Goal: Information Seeking & Learning: Learn about a topic

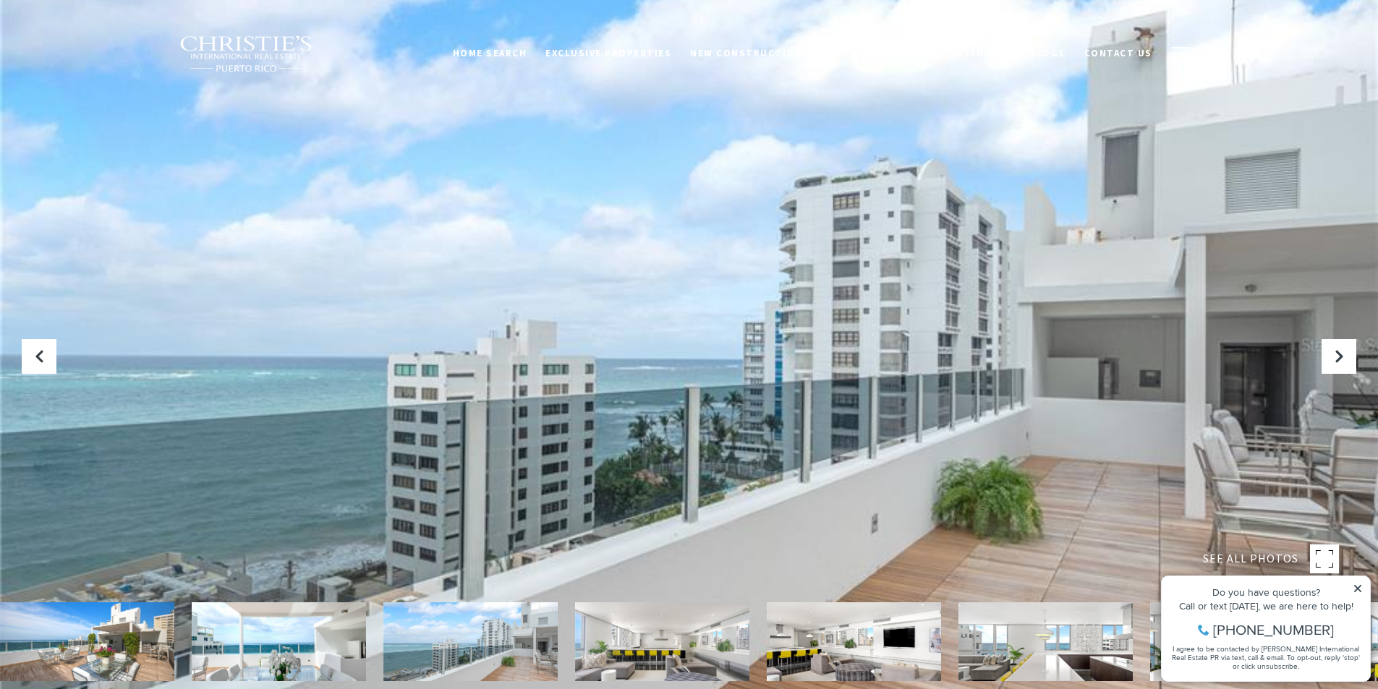
click at [840, 319] on div at bounding box center [689, 344] width 1378 height 689
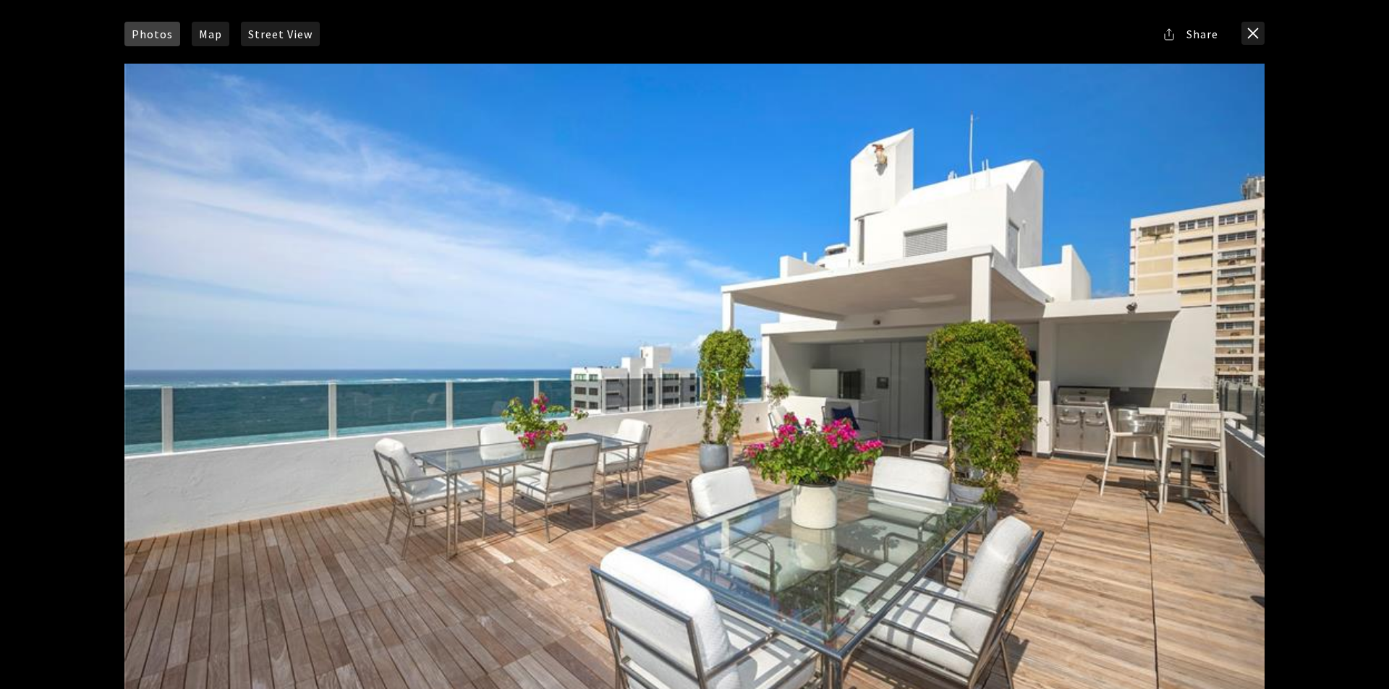
scroll to position [217, 0]
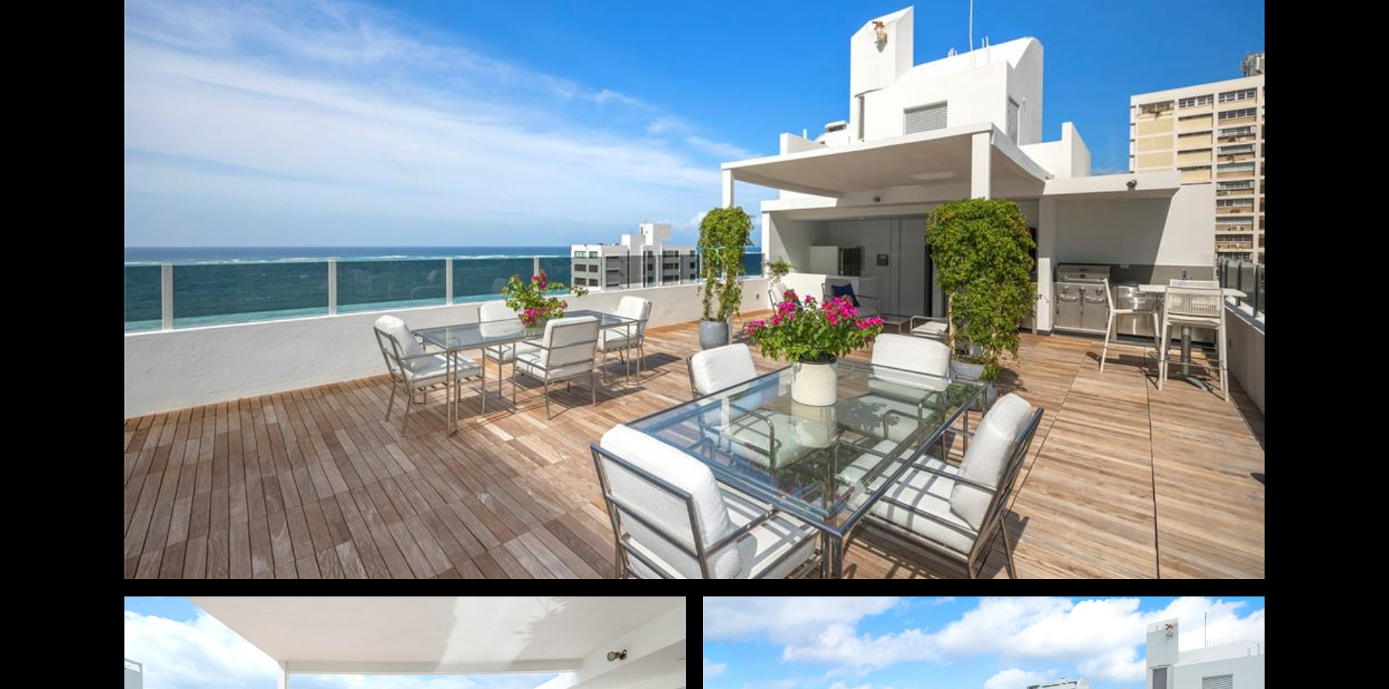
click at [868, 385] on div at bounding box center [694, 260] width 1140 height 639
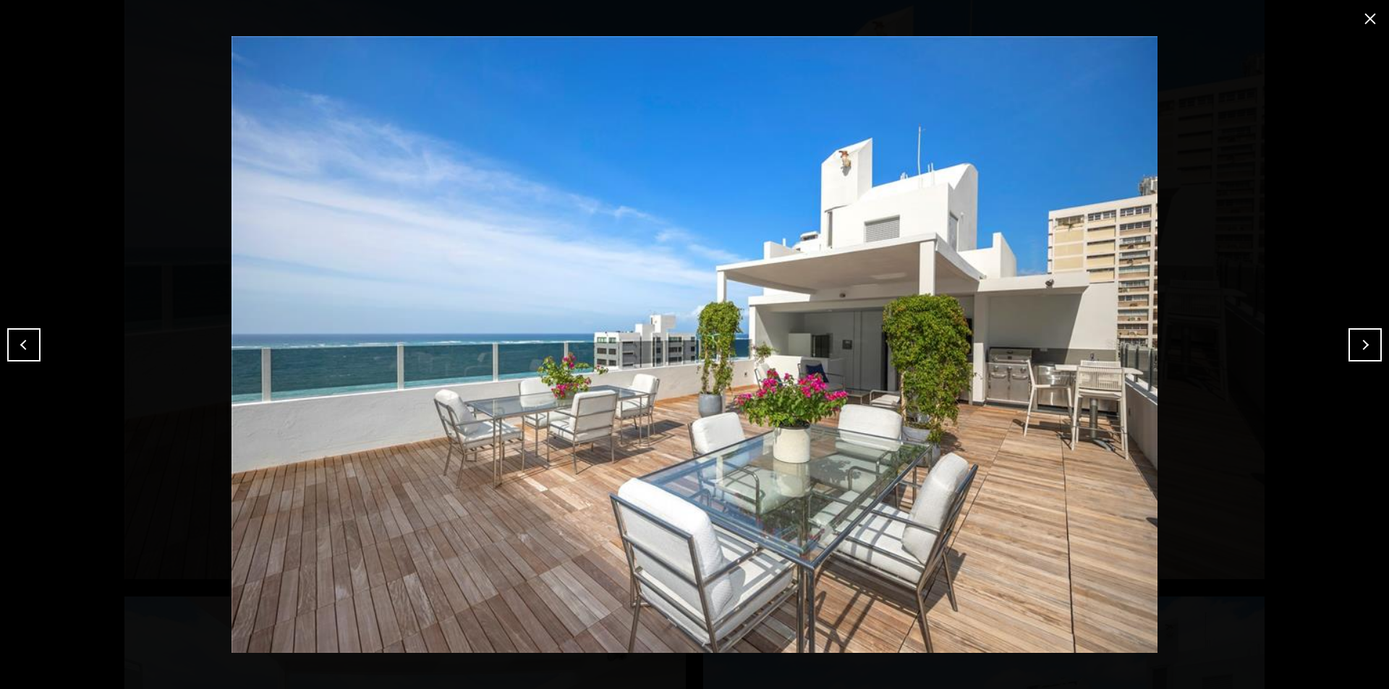
click at [1354, 344] on button "Next" at bounding box center [1364, 344] width 33 height 33
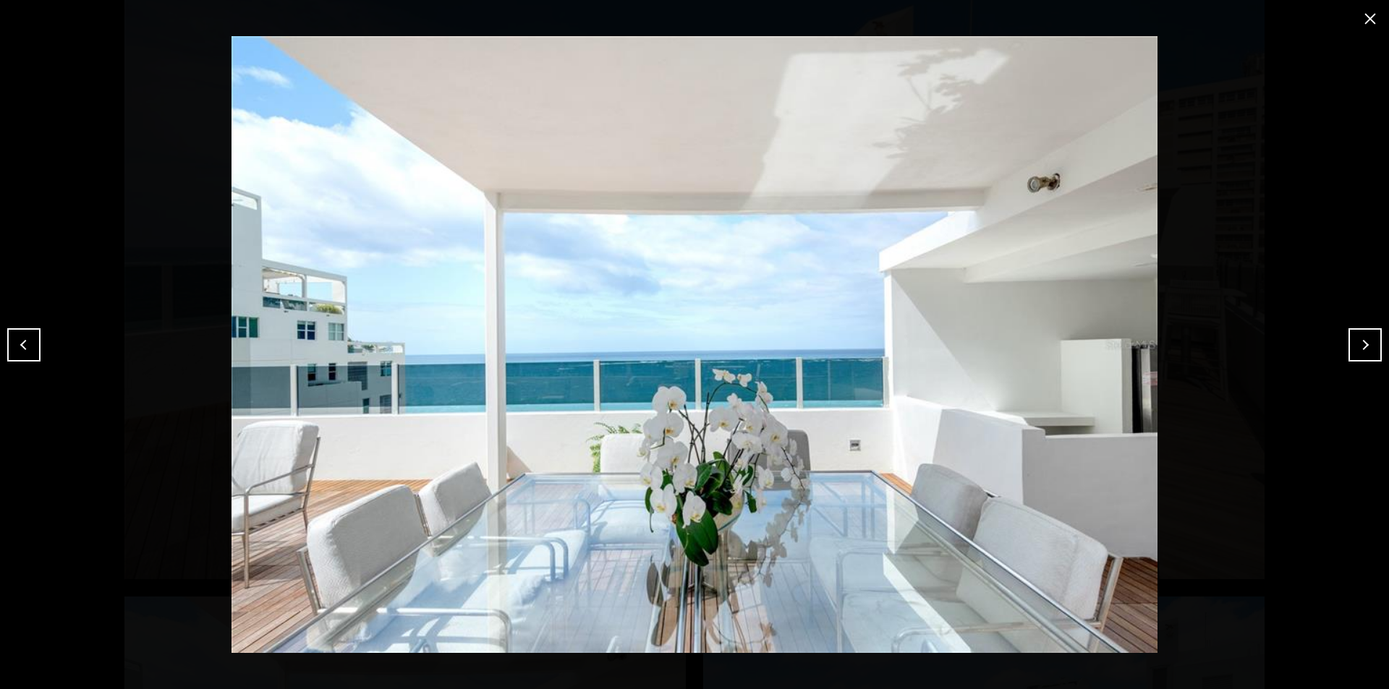
click at [1353, 344] on button "Next" at bounding box center [1364, 344] width 33 height 33
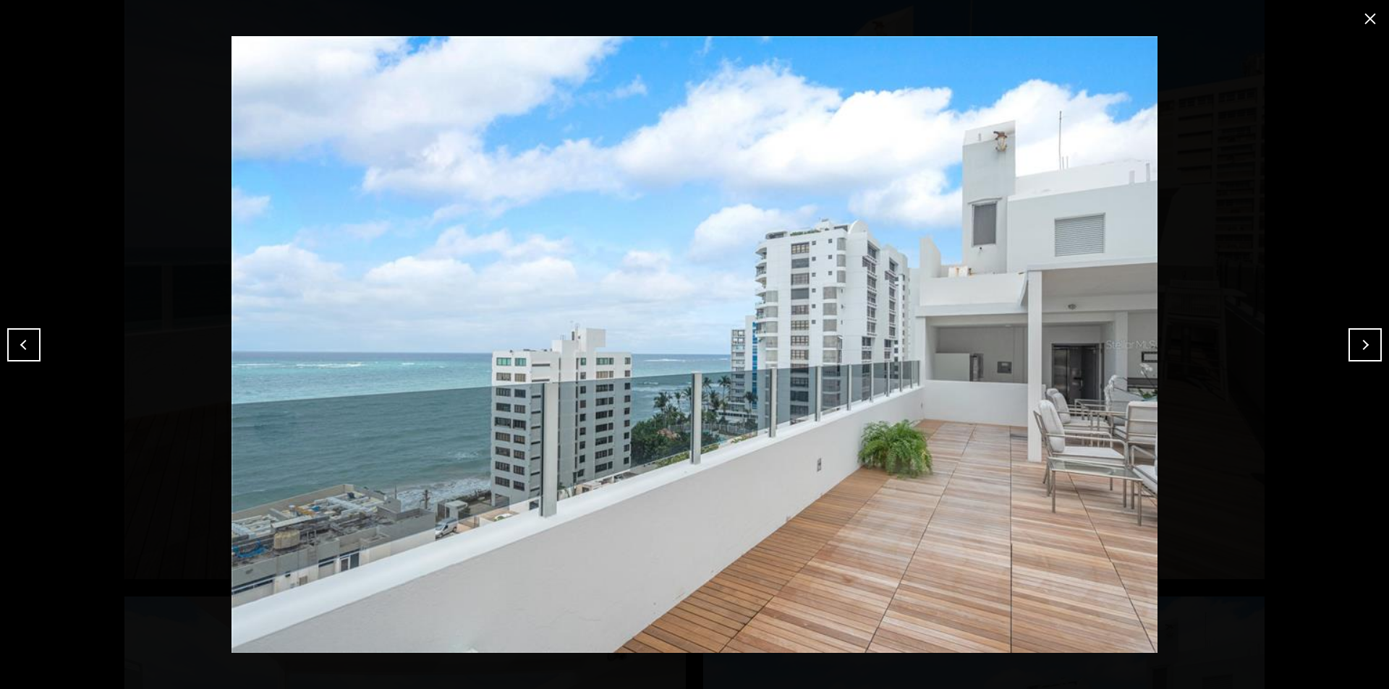
click at [1353, 344] on button "Next" at bounding box center [1364, 344] width 33 height 33
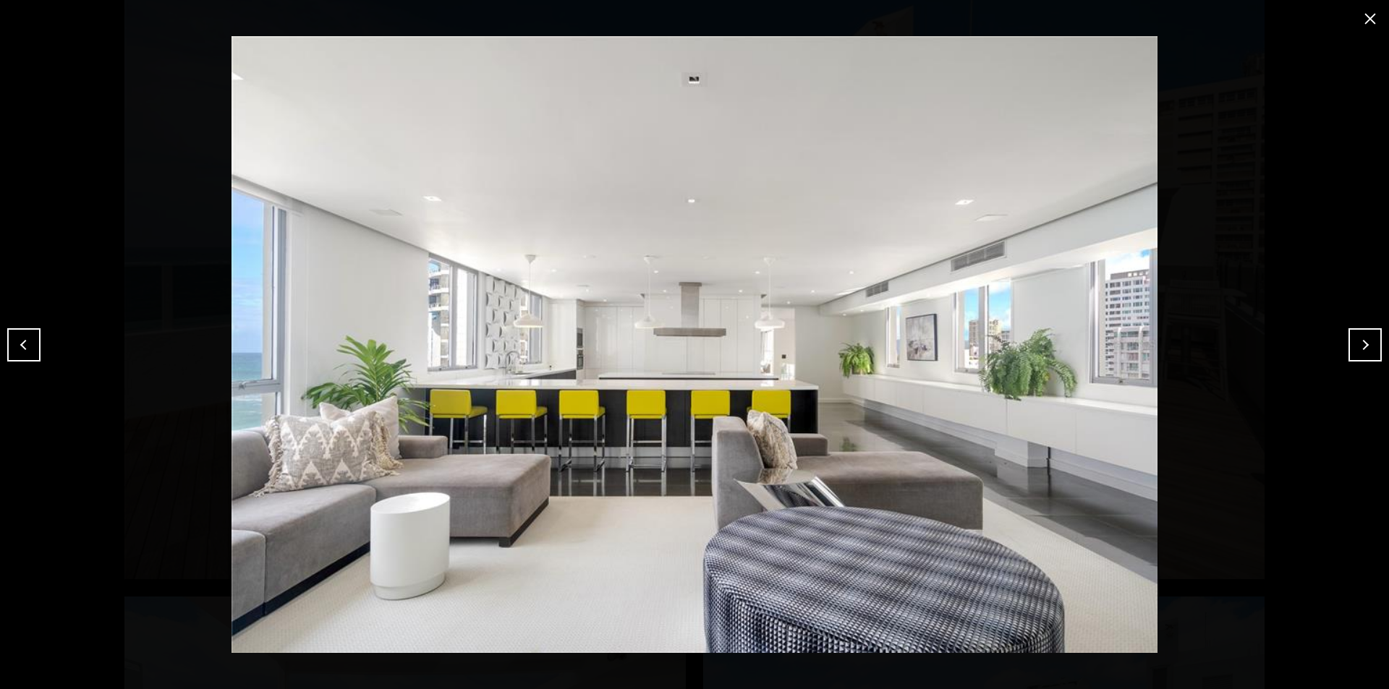
click at [1355, 345] on button "Next" at bounding box center [1364, 344] width 33 height 33
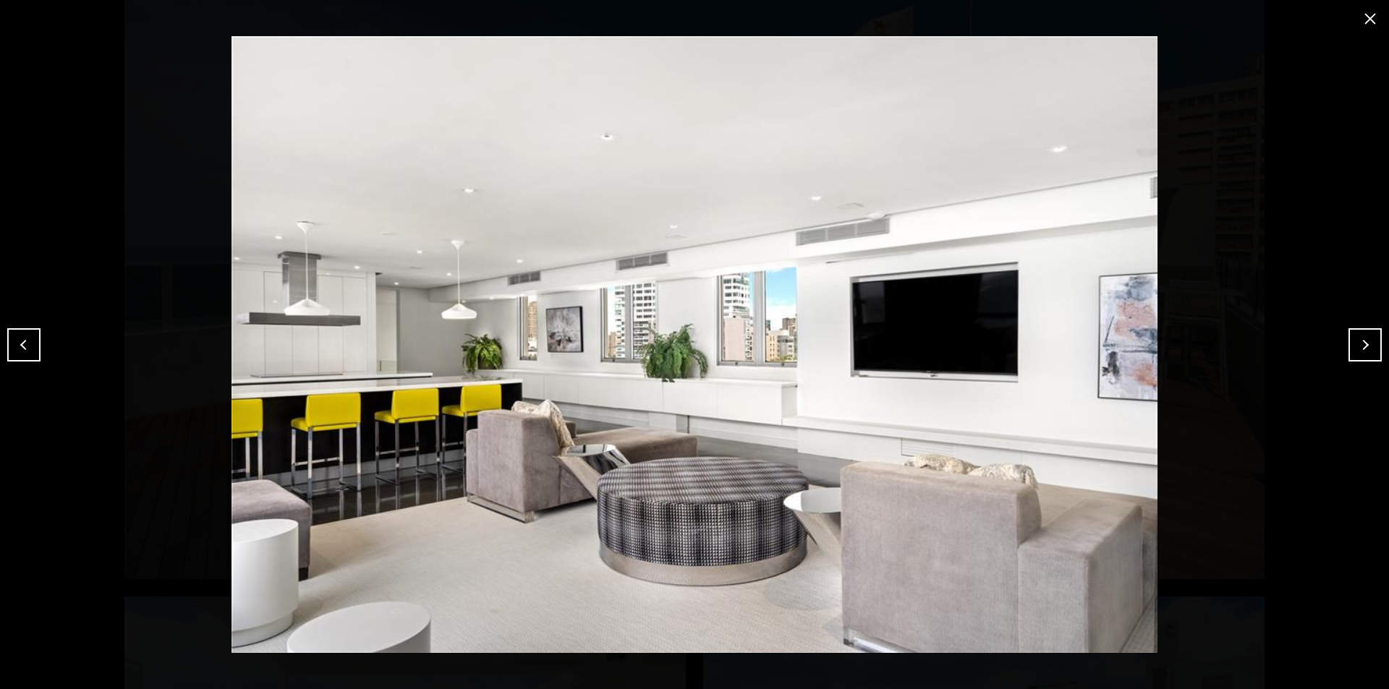
click at [1355, 345] on button "Next" at bounding box center [1364, 344] width 33 height 33
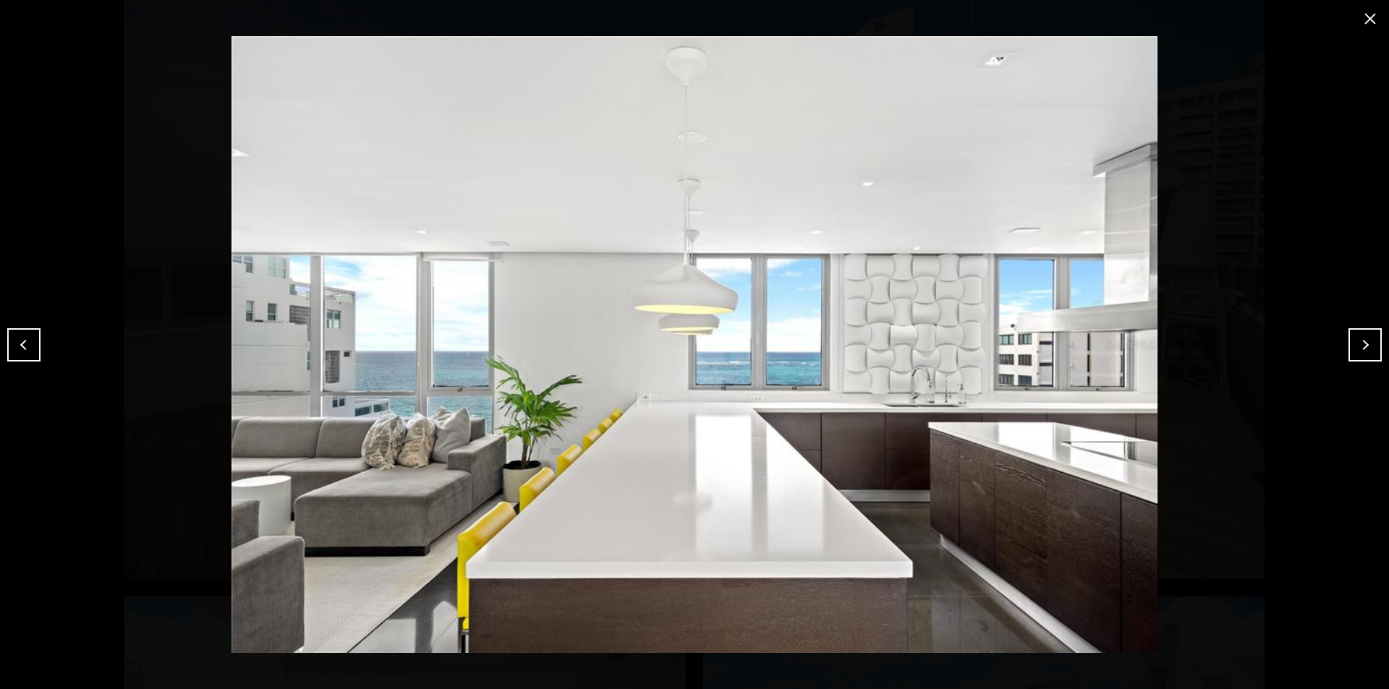
click at [1354, 345] on button "Next" at bounding box center [1364, 344] width 33 height 33
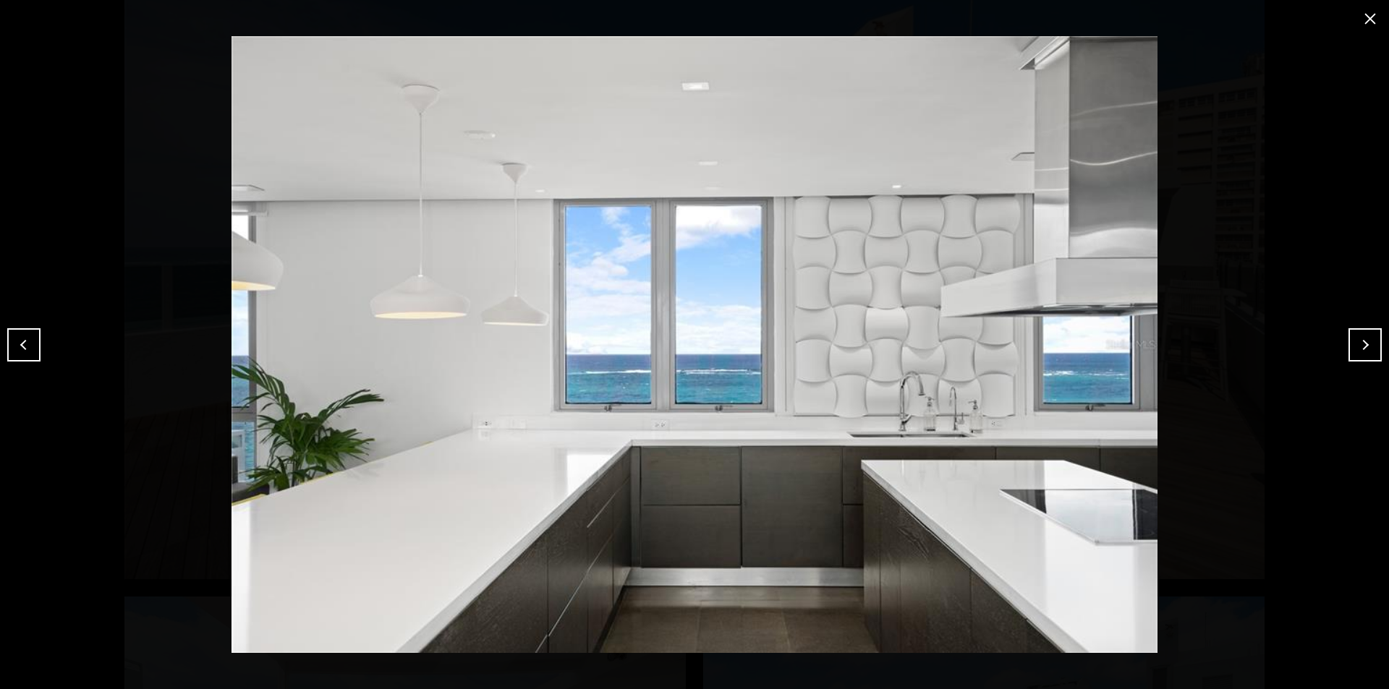
click at [1354, 345] on button "Next" at bounding box center [1364, 344] width 33 height 33
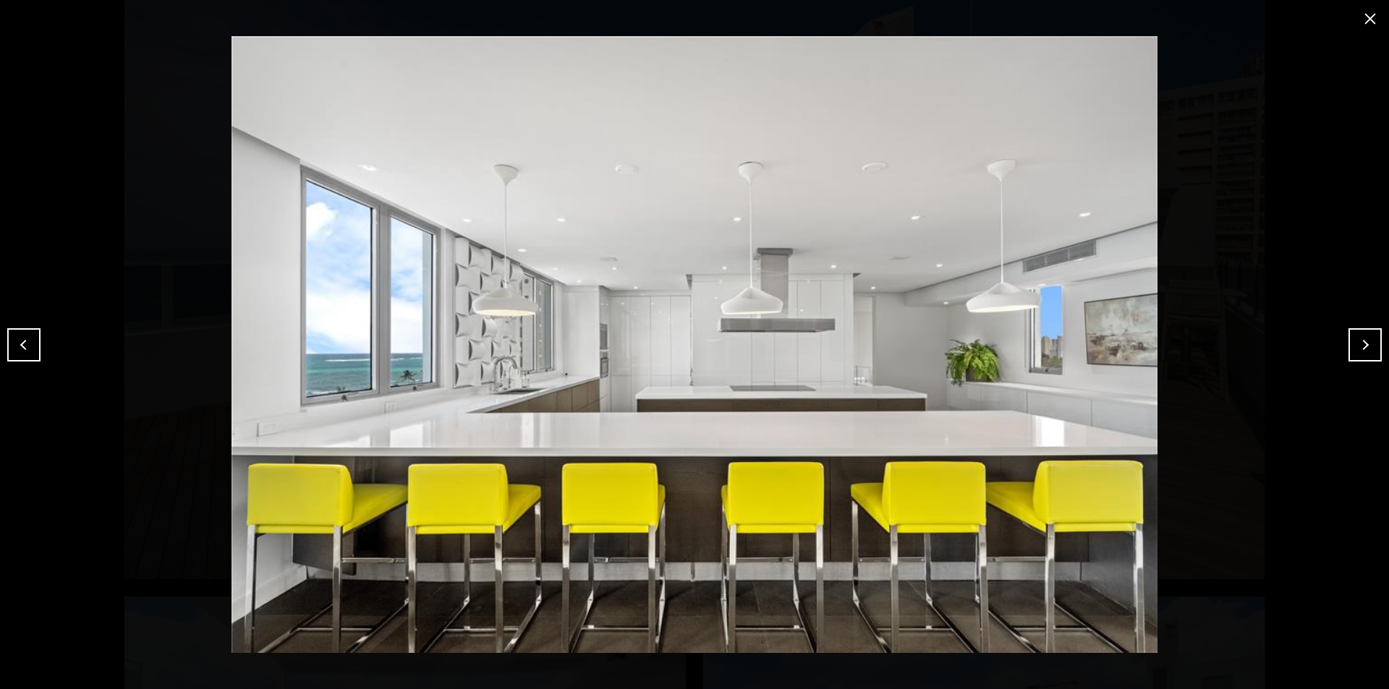
click at [1354, 345] on button "Next" at bounding box center [1364, 344] width 33 height 33
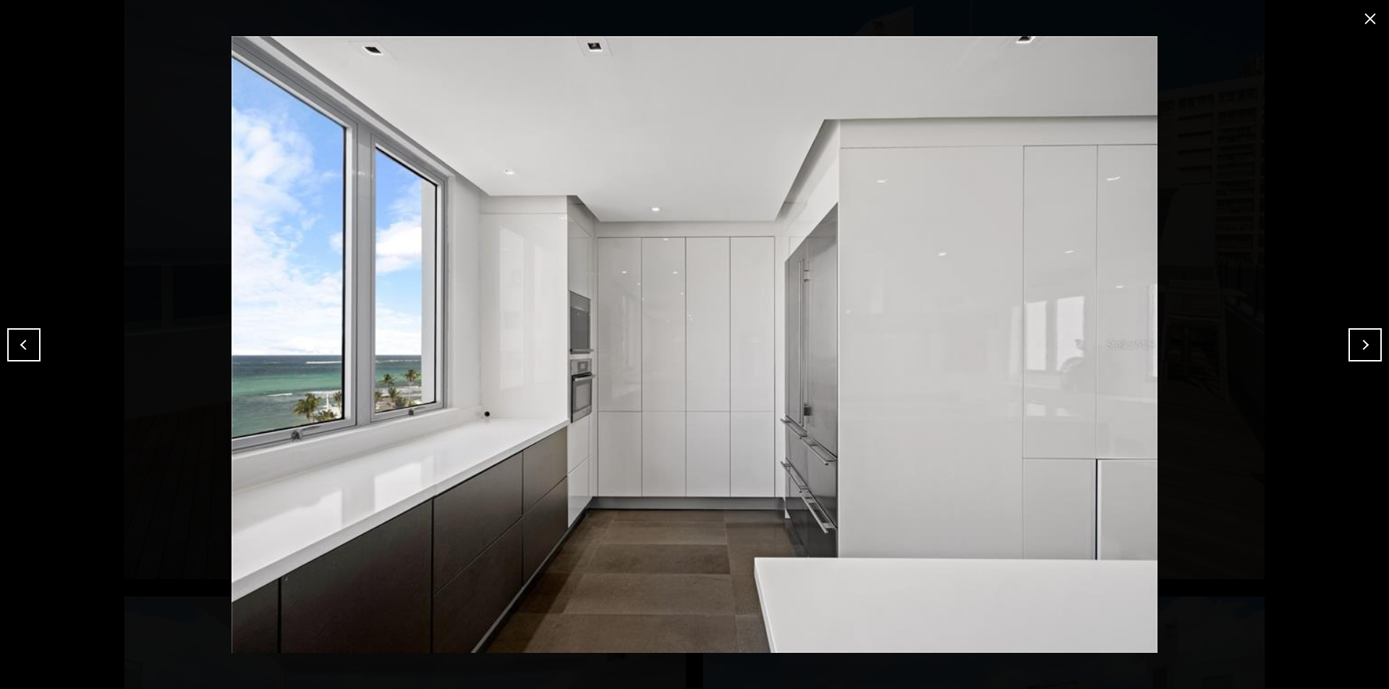
click at [1354, 345] on button "Next" at bounding box center [1364, 344] width 33 height 33
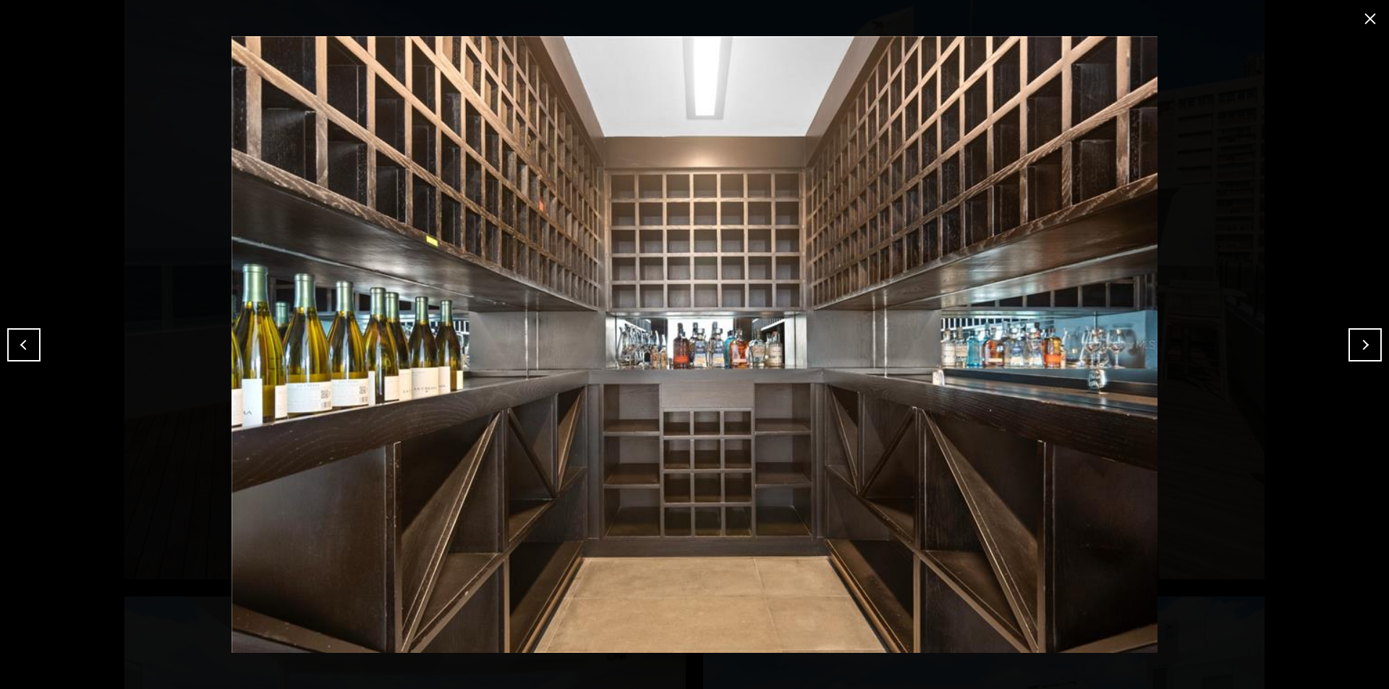
click at [1354, 345] on button "Next" at bounding box center [1364, 344] width 33 height 33
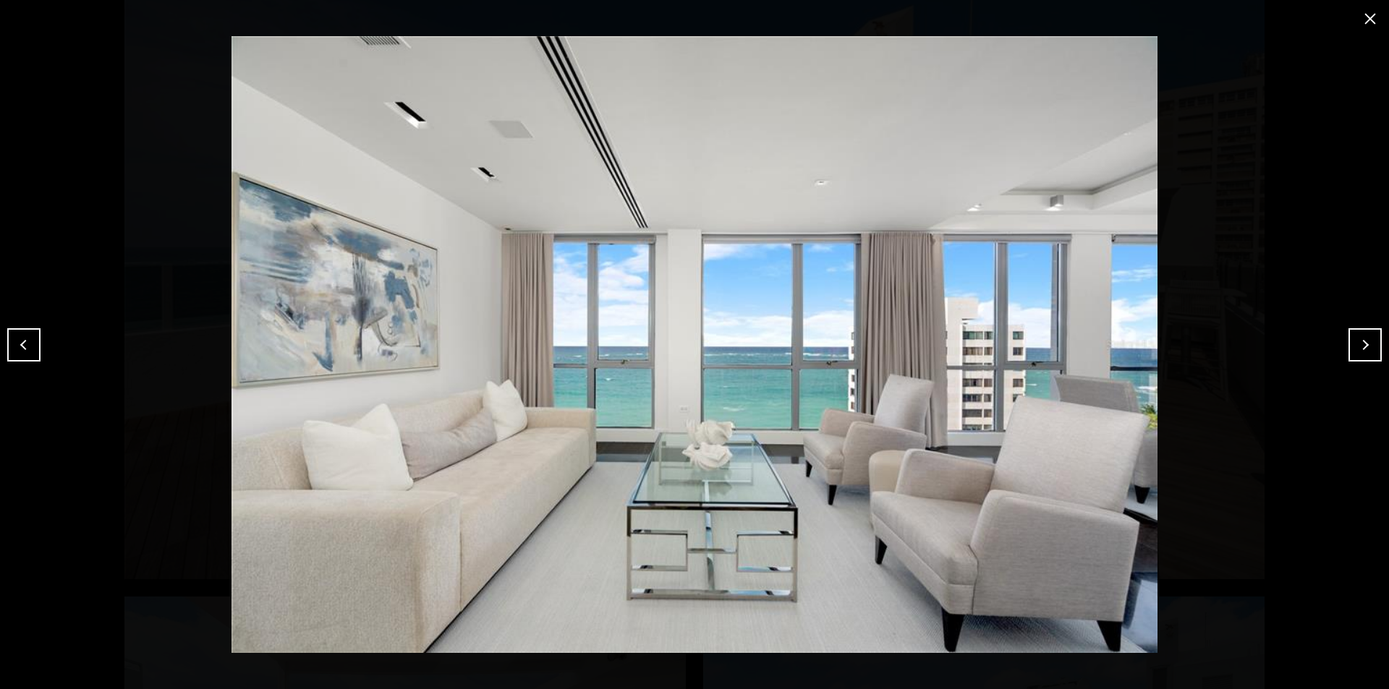
click at [1354, 345] on button "Next" at bounding box center [1364, 344] width 33 height 33
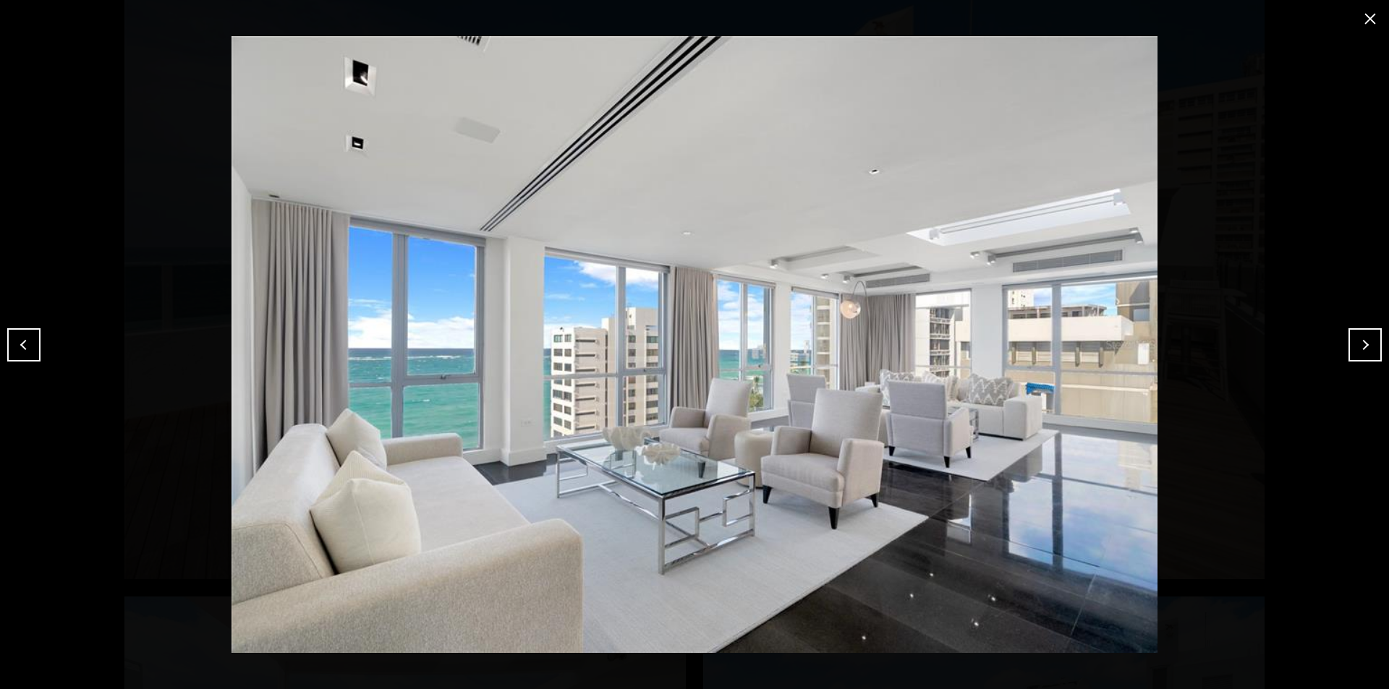
click at [1357, 345] on button "Next" at bounding box center [1364, 344] width 33 height 33
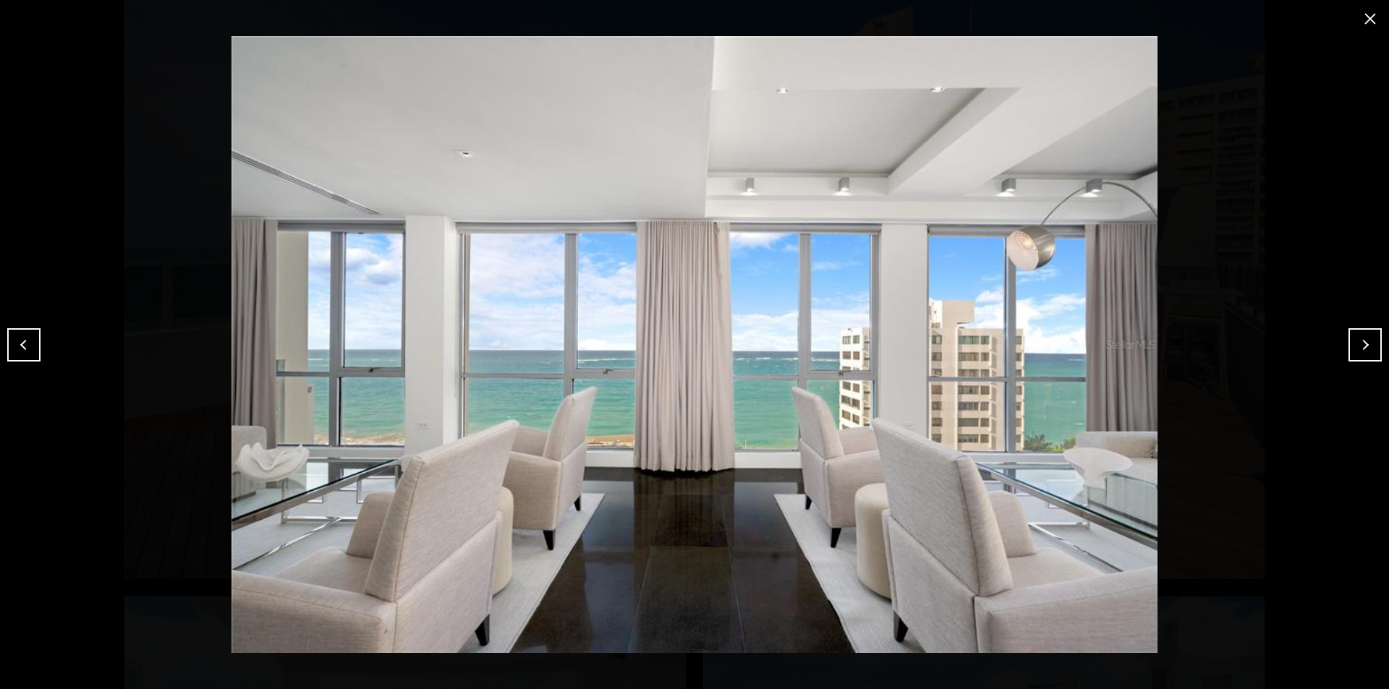
click at [1357, 341] on button "Next" at bounding box center [1364, 344] width 33 height 33
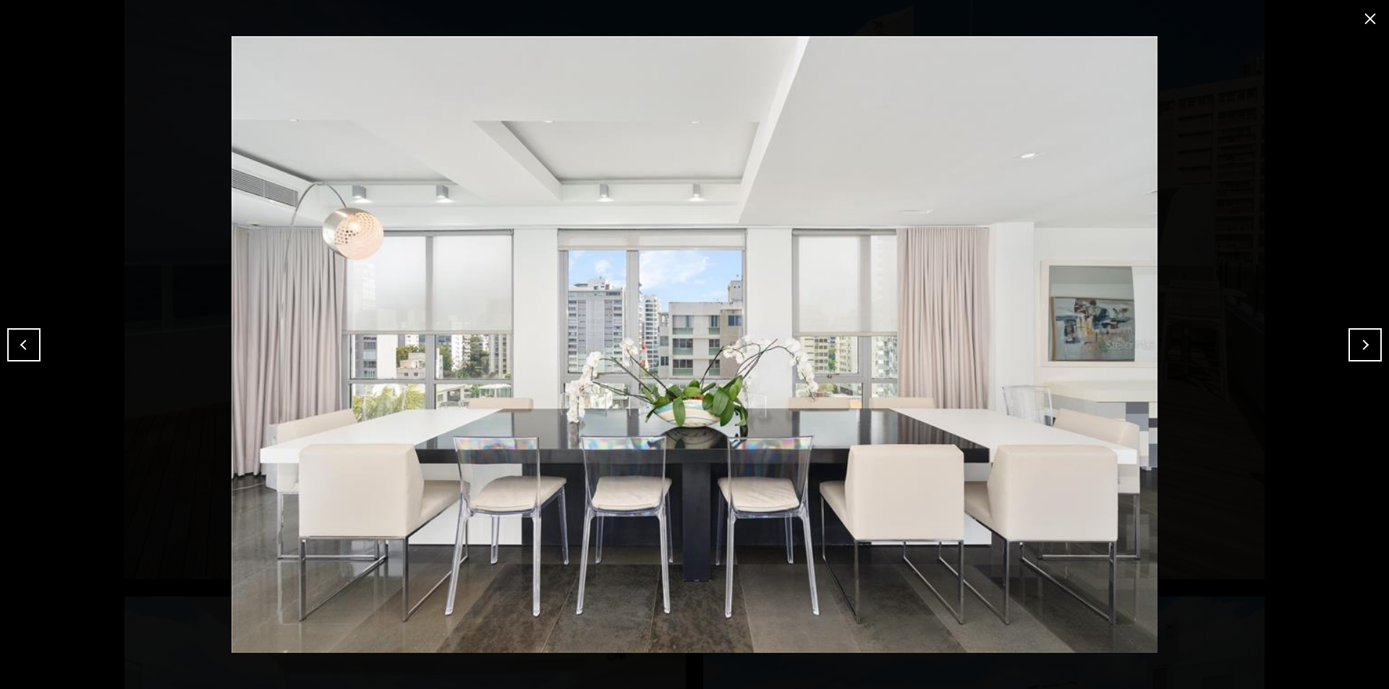
click at [1357, 341] on button "Next" at bounding box center [1364, 344] width 33 height 33
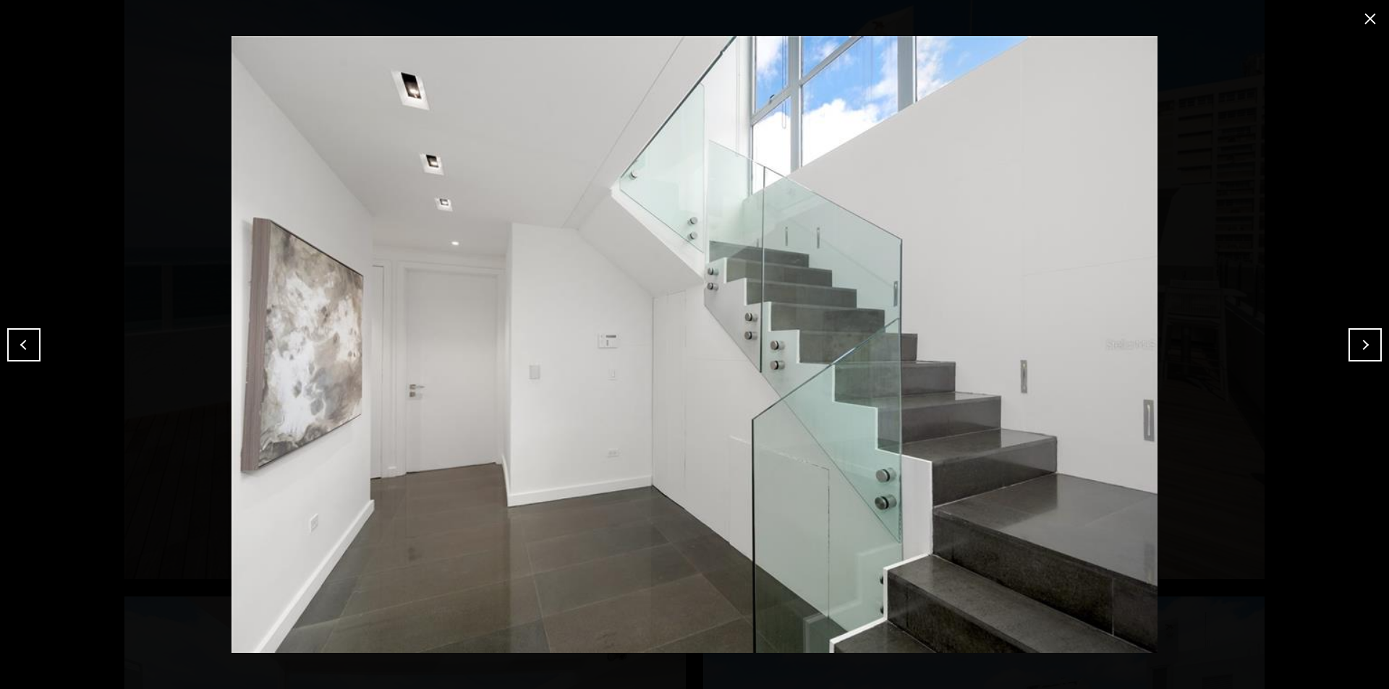
click at [1357, 340] on button "Next" at bounding box center [1364, 344] width 33 height 33
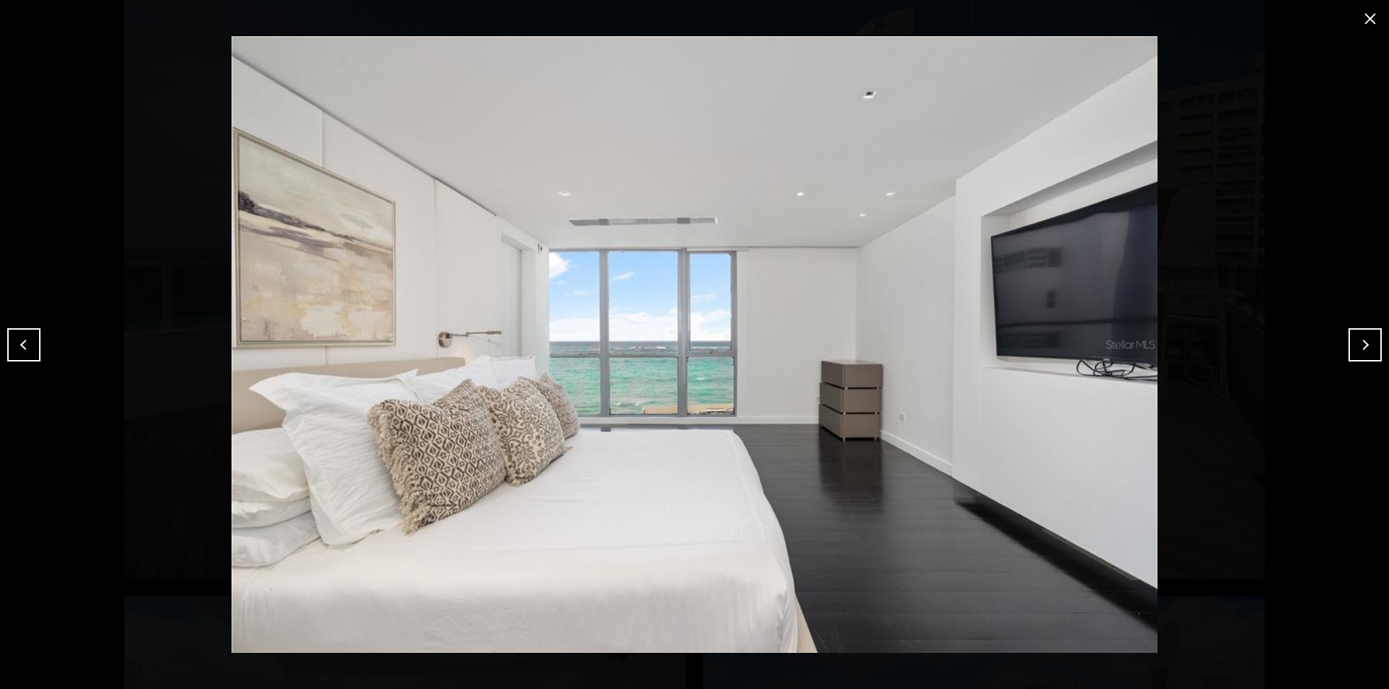
click at [1357, 339] on button "Next" at bounding box center [1364, 344] width 33 height 33
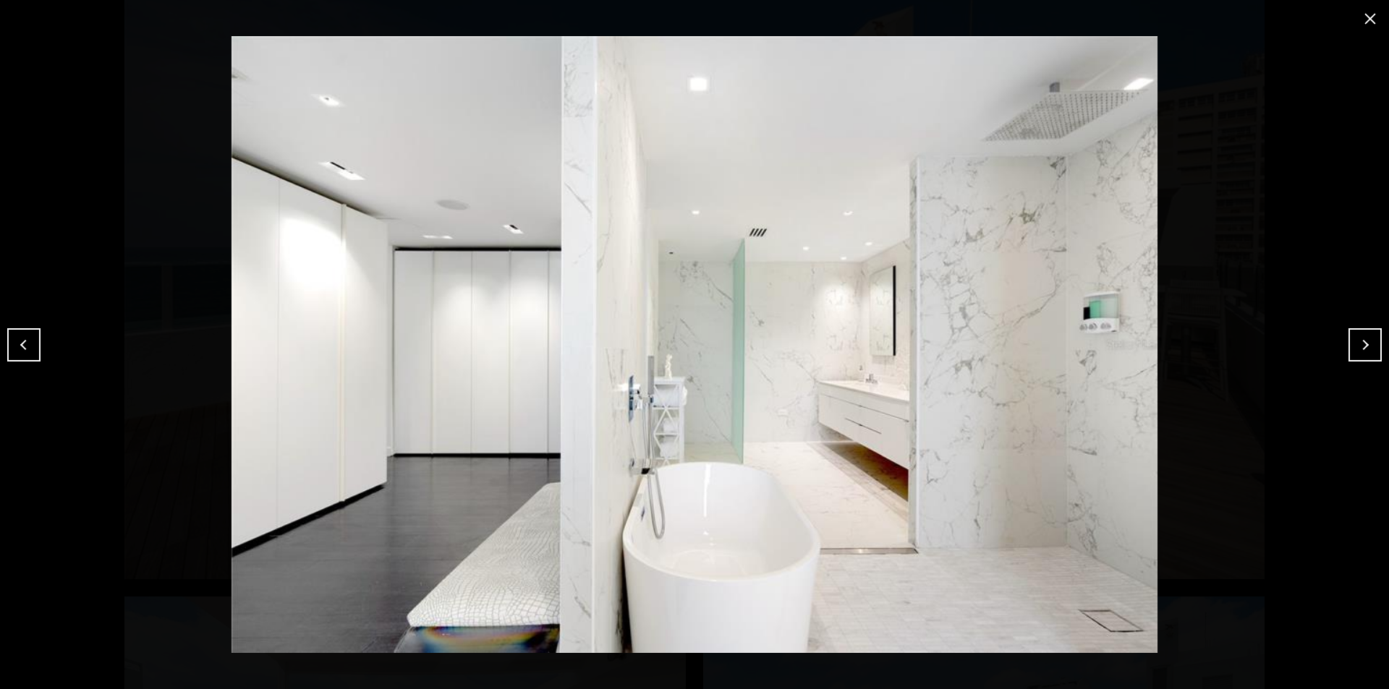
click at [1357, 339] on button "Next" at bounding box center [1364, 344] width 33 height 33
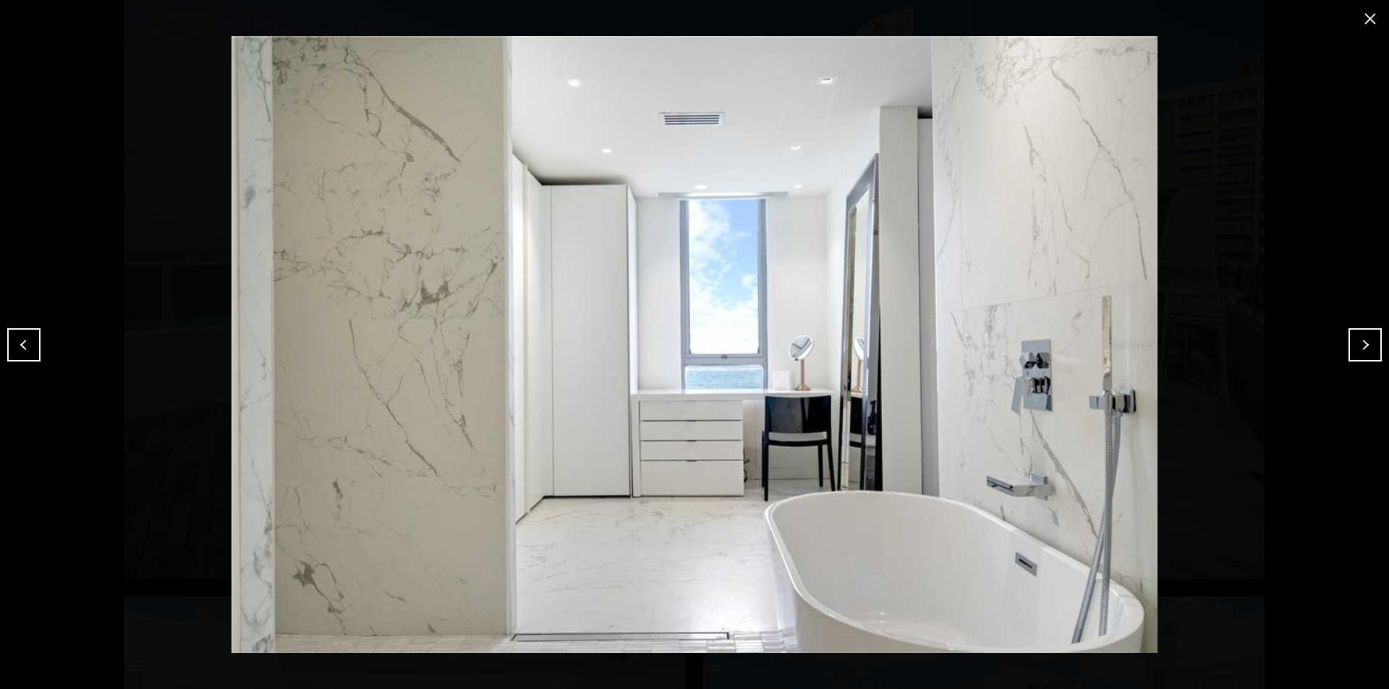
click at [1364, 343] on button "Next" at bounding box center [1364, 344] width 33 height 33
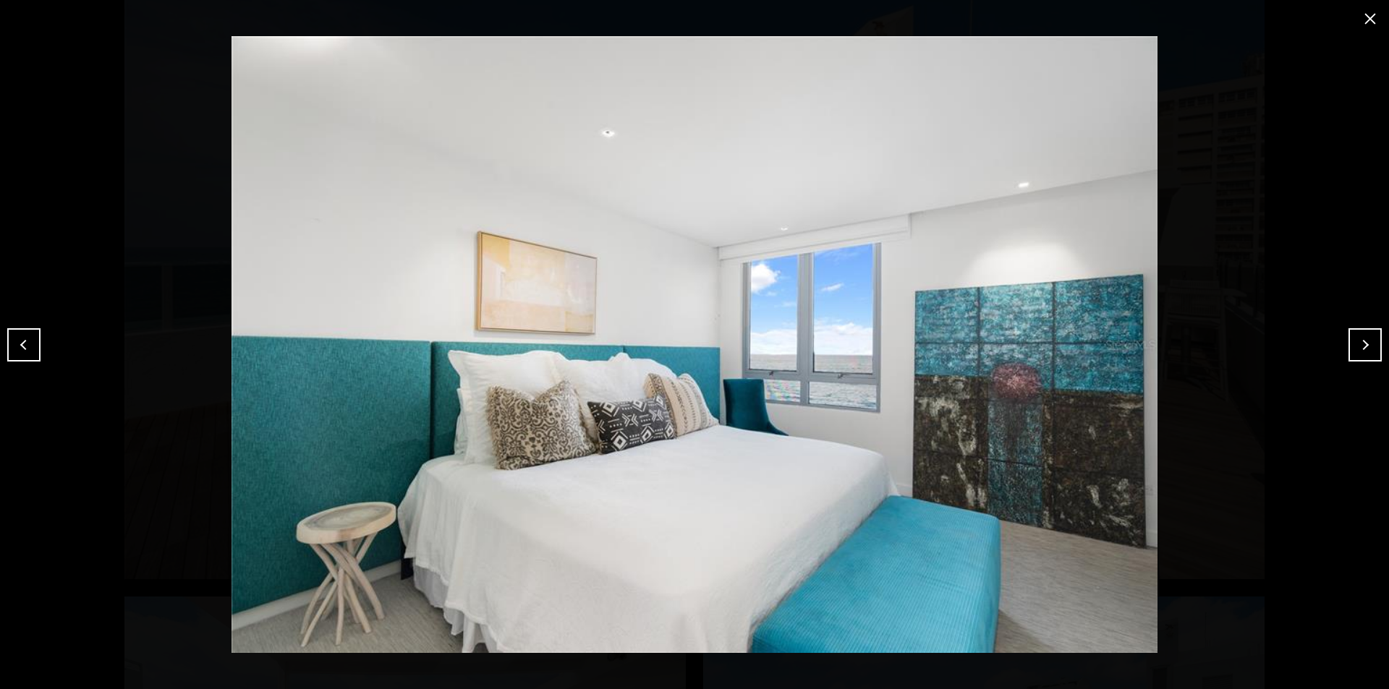
click at [1364, 343] on button "Next" at bounding box center [1364, 344] width 33 height 33
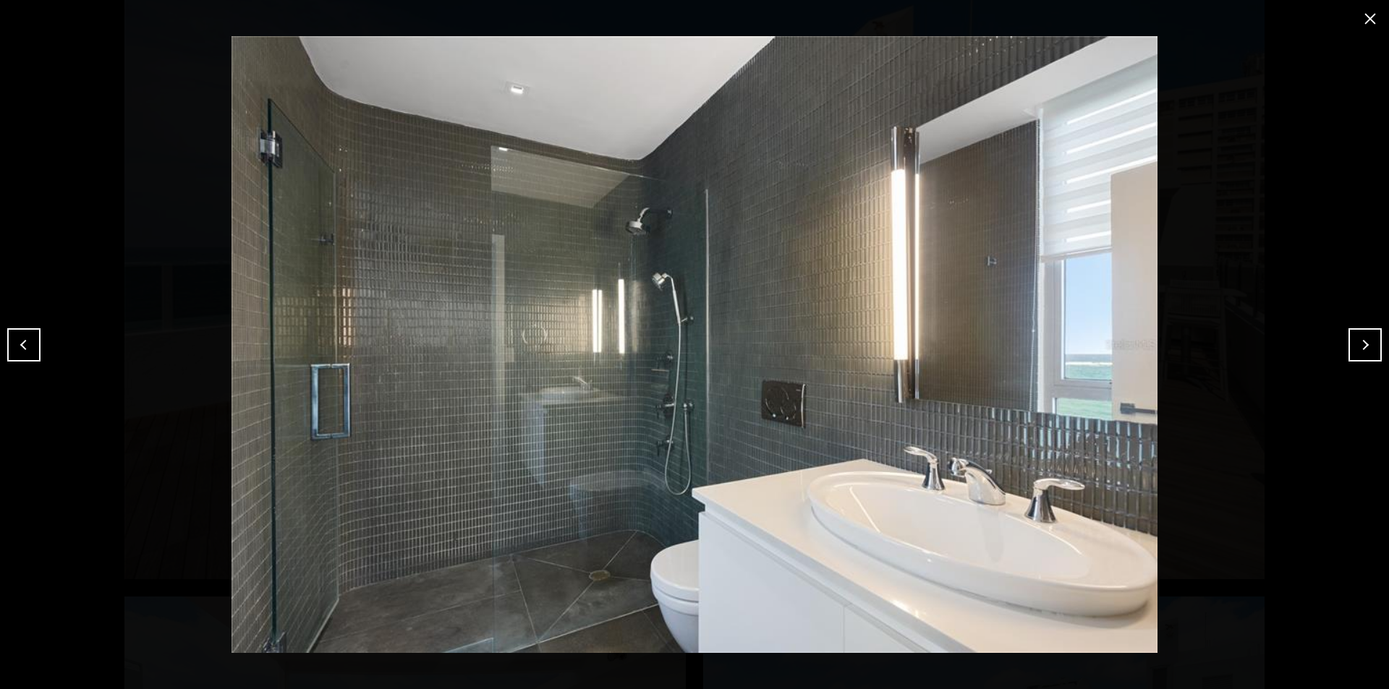
click at [1364, 341] on button "Next" at bounding box center [1364, 344] width 33 height 33
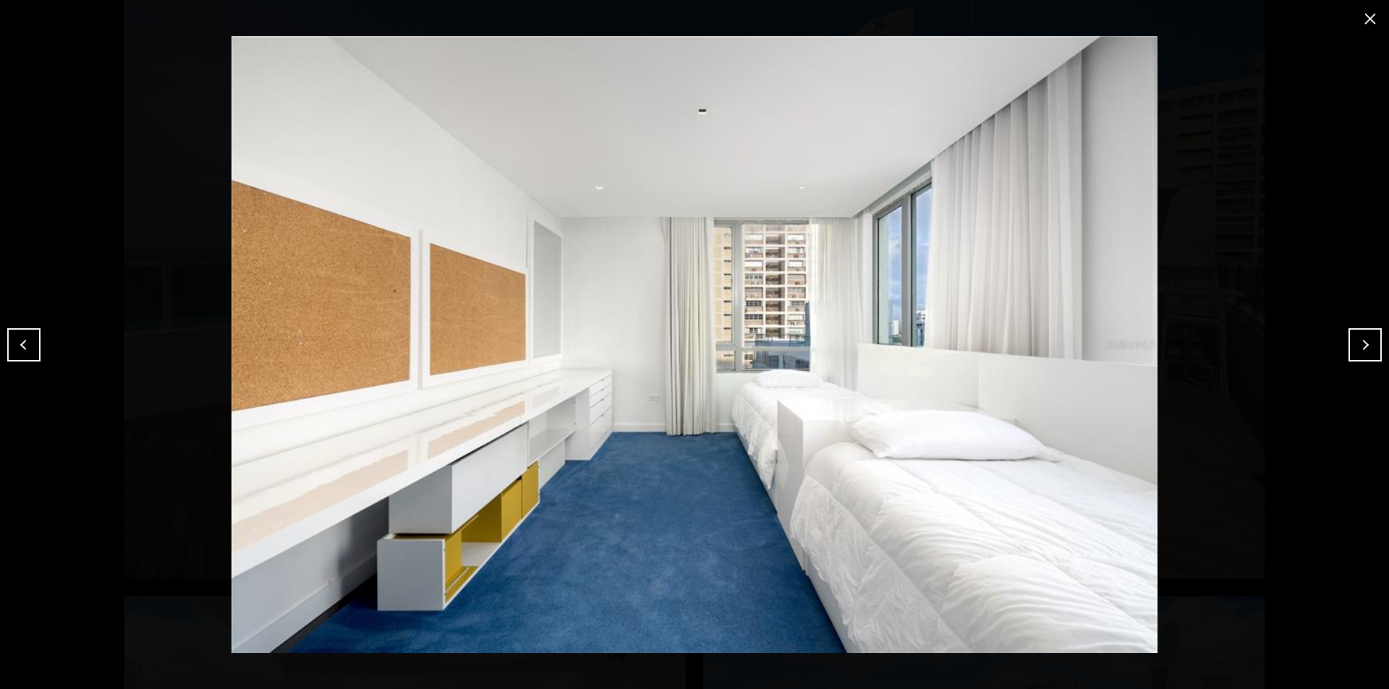
click at [1364, 341] on button "Next" at bounding box center [1364, 344] width 33 height 33
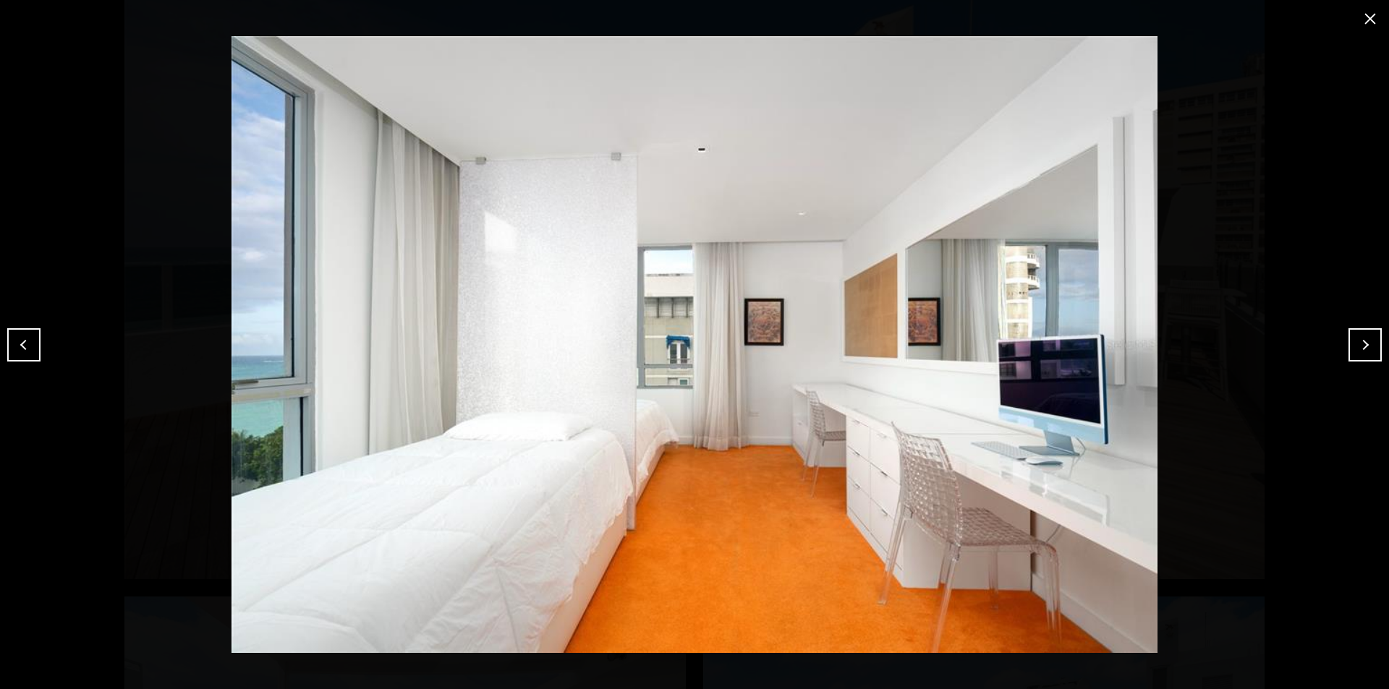
click at [1364, 341] on button "Next" at bounding box center [1364, 344] width 33 height 33
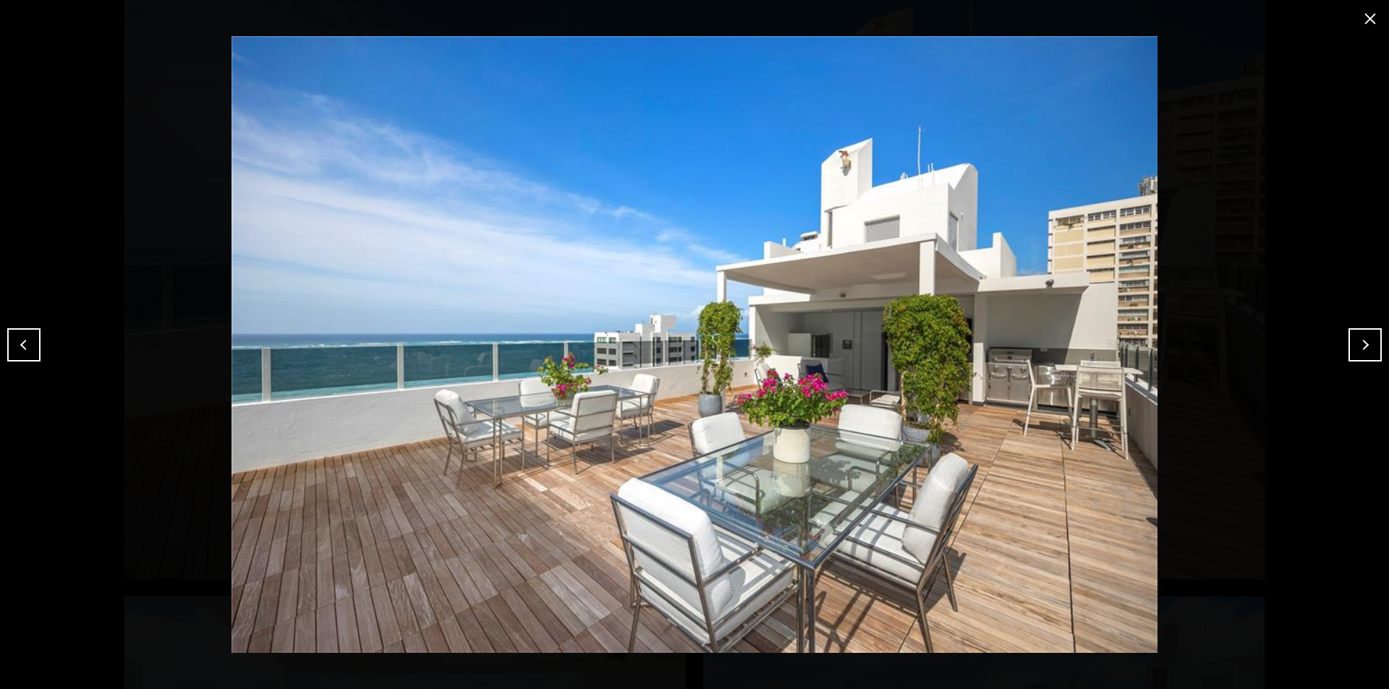
click at [1364, 341] on button "Next" at bounding box center [1364, 344] width 33 height 33
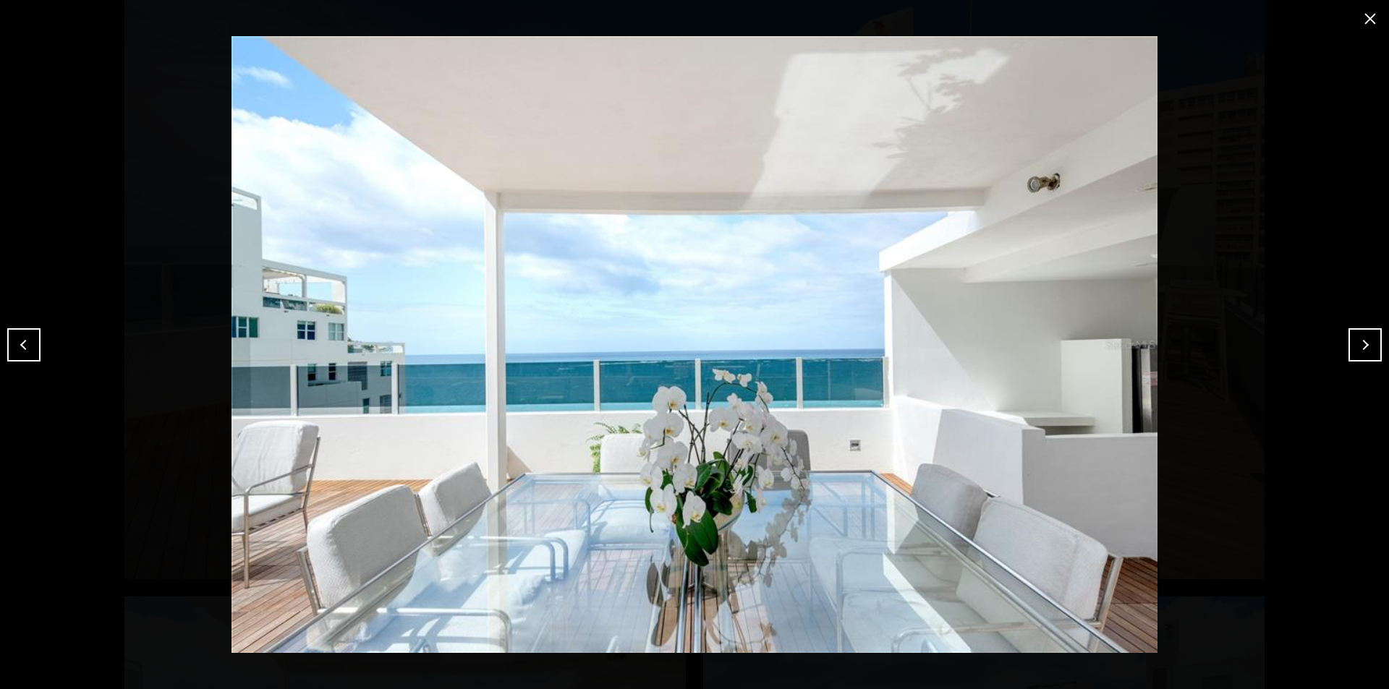
click at [1362, 22] on button "close modal" at bounding box center [1369, 18] width 23 height 23
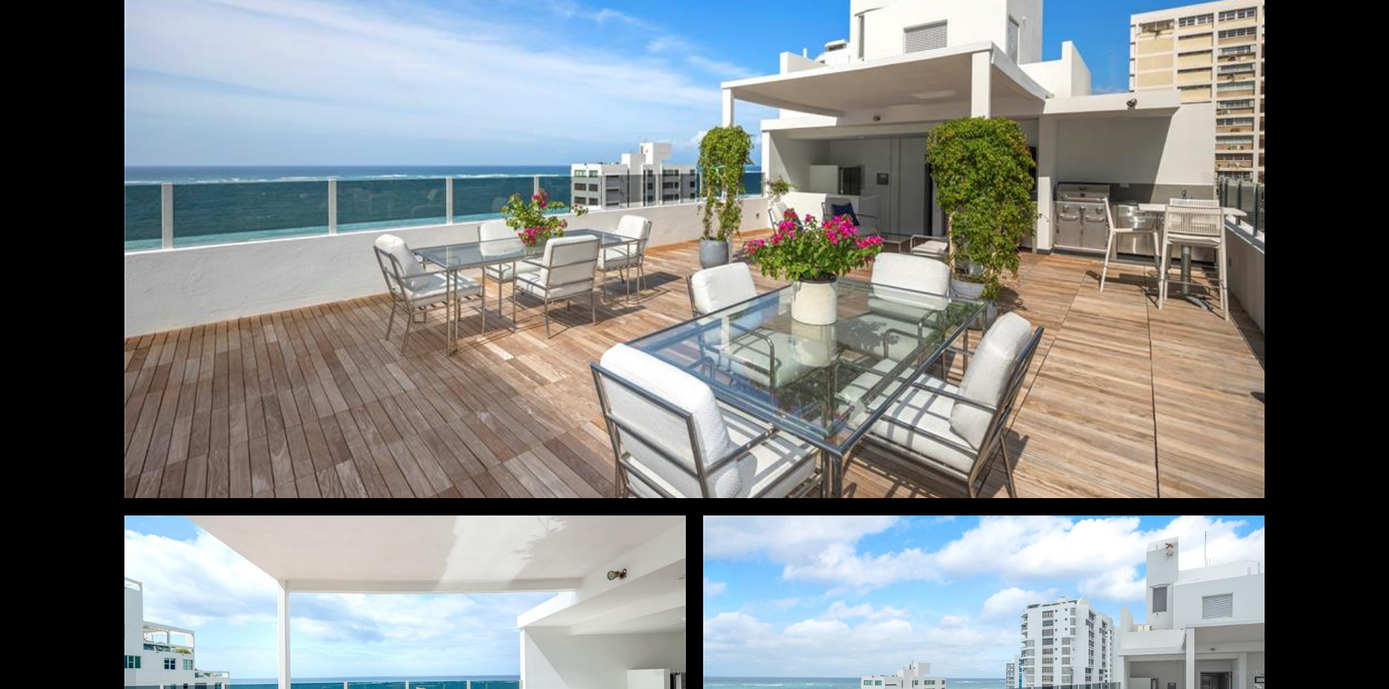
scroll to position [506, 0]
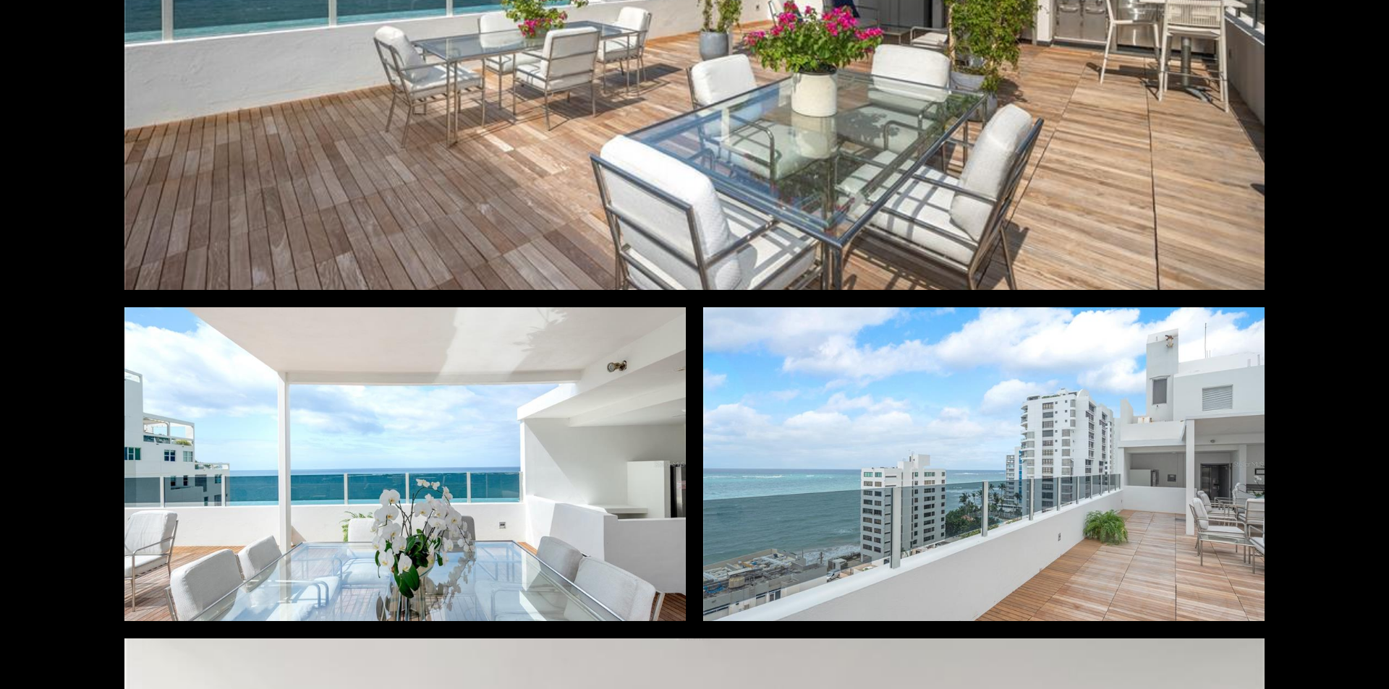
click at [1314, 80] on div "Photos Map [GEOGRAPHIC_DATA] Share Facebook Twitter Via Email" at bounding box center [694, 344] width 1389 height 689
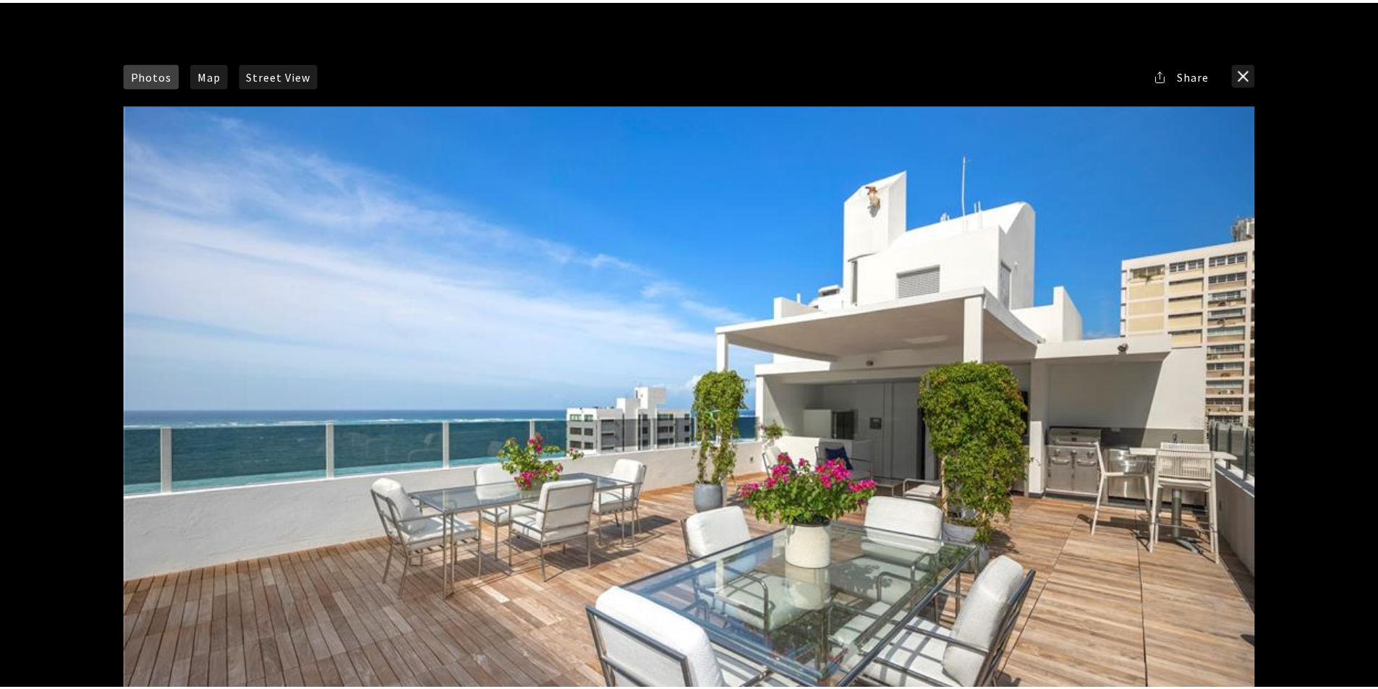
scroll to position [0, 0]
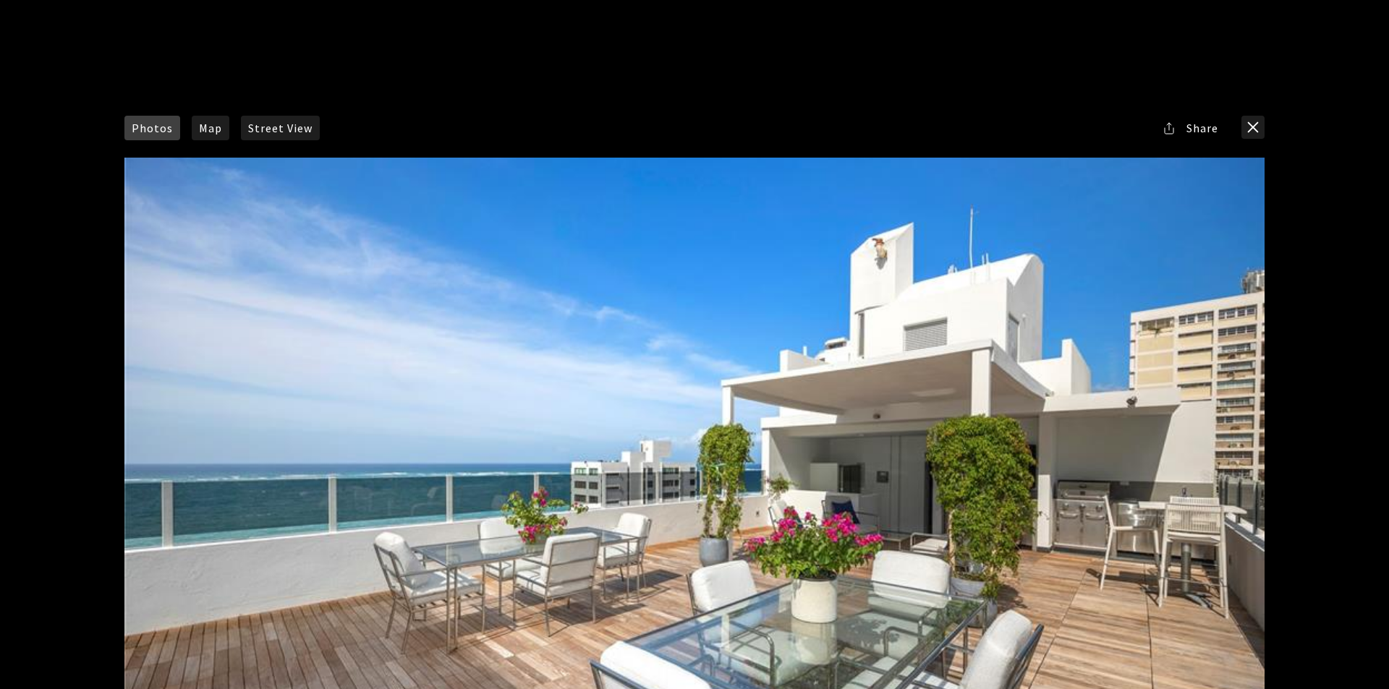
click at [1253, 129] on button "close modal" at bounding box center [1252, 127] width 23 height 23
